Goal: Information Seeking & Learning: Learn about a topic

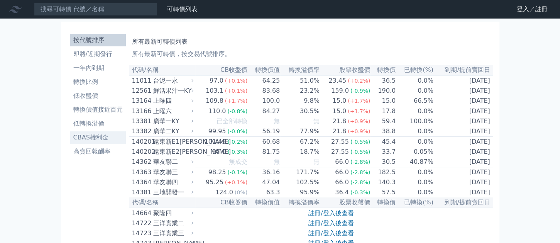
click at [80, 139] on li "CBAS權利金" at bounding box center [98, 137] width 56 height 9
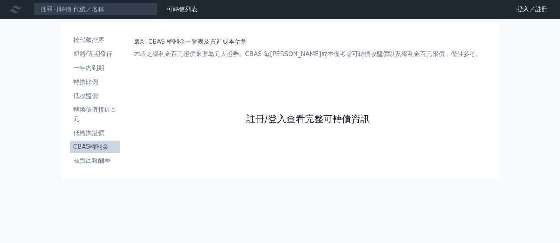
click at [329, 116] on link "註冊/登入查看完整可轉債資訊" at bounding box center [308, 119] width 124 height 12
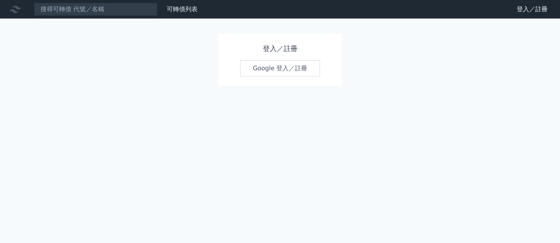
click at [274, 71] on link "Google 登入／註冊" at bounding box center [280, 68] width 80 height 16
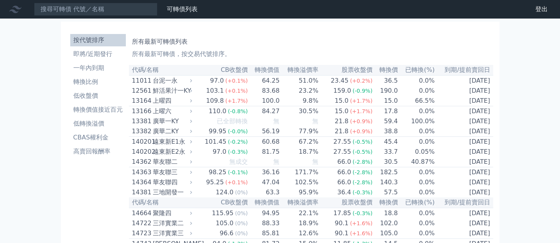
click at [85, 41] on li "按代號排序" at bounding box center [98, 40] width 56 height 9
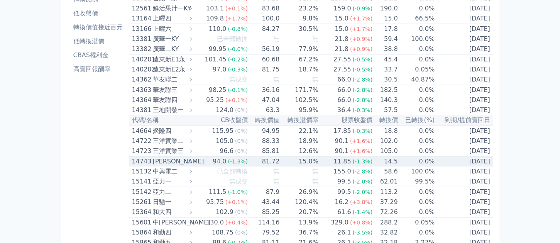
scroll to position [89, 0]
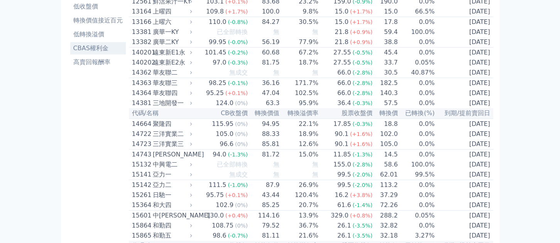
click at [90, 51] on li "CBAS權利金" at bounding box center [98, 48] width 56 height 9
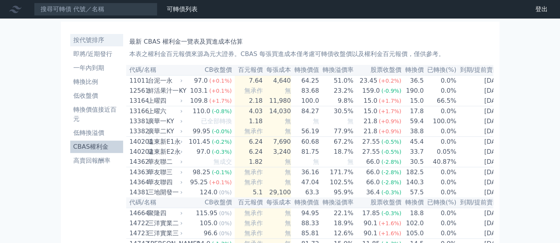
click at [83, 42] on li "按代號排序" at bounding box center [96, 40] width 53 height 9
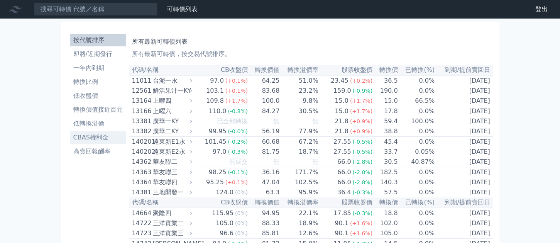
click at [93, 139] on li "CBAS權利金" at bounding box center [98, 137] width 56 height 9
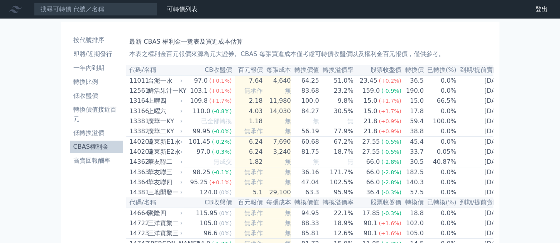
click at [90, 147] on li "CBAS權利金" at bounding box center [96, 146] width 53 height 9
click at [90, 161] on li "高賣回報酬率" at bounding box center [96, 160] width 53 height 9
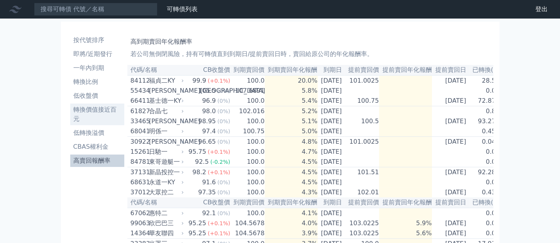
click at [89, 109] on li "轉換價值接近百元" at bounding box center [97, 114] width 54 height 19
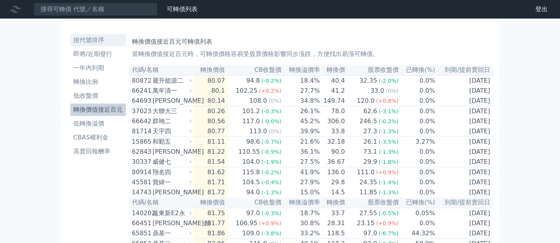
click at [86, 36] on li "按代號排序" at bounding box center [98, 40] width 56 height 9
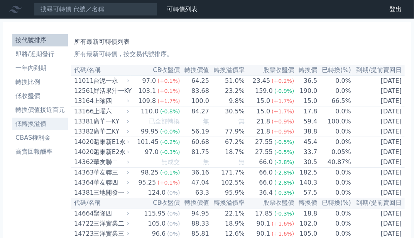
click at [31, 124] on li "低轉換溢價" at bounding box center [40, 123] width 56 height 9
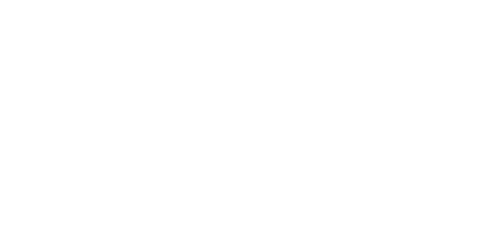
click li "即將/近期發行"
